Goal: Task Accomplishment & Management: Manage account settings

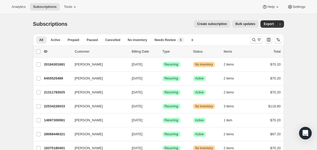
click at [246, 37] on div "All Active Prepaid Paused Cancelled No inventory Needs Review More views All Ac…" at bounding box center [158, 40] width 251 height 12
click at [249, 38] on div at bounding box center [266, 40] width 36 height 11
click at [250, 38] on button "Search and filter results" at bounding box center [256, 39] width 13 height 7
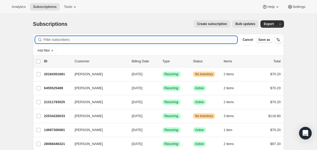
click at [181, 39] on input "Filter subscribers" at bounding box center [141, 39] width 194 height 7
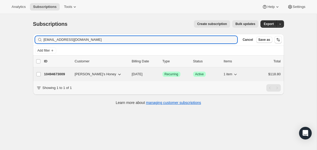
type input "[EMAIL_ADDRESS][DOMAIN_NAME]"
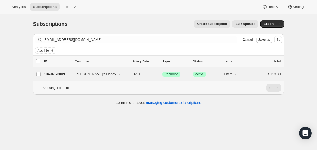
click at [126, 77] on div "[PERSON_NAME]’s Honey" at bounding box center [101, 74] width 53 height 5
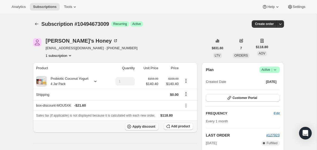
click at [150, 127] on span "Apply discount" at bounding box center [143, 127] width 23 height 4
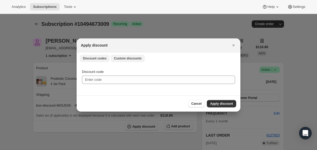
click at [134, 58] on span "Custom discounts" at bounding box center [128, 58] width 28 height 4
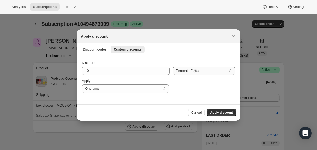
click at [193, 71] on select "Percent off (%) Amount off ($)" at bounding box center [204, 71] width 62 height 8
select select "fixed"
click at [173, 67] on select "Percent off (%) Amount off ($)" at bounding box center [204, 71] width 62 height 8
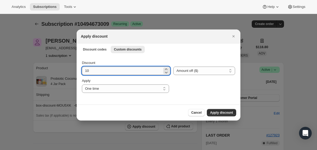
click at [108, 69] on input "10" at bounding box center [122, 71] width 80 height 8
type input "59.4"
click at [211, 112] on span "Apply discount" at bounding box center [221, 113] width 23 height 4
